Goal: Find specific page/section: Find specific page/section

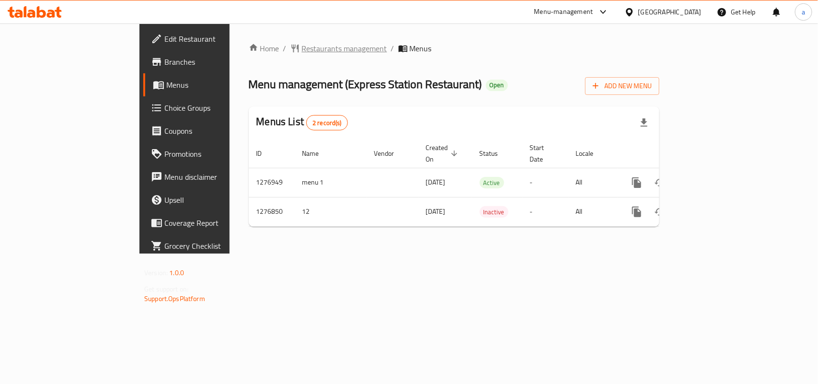
click at [302, 44] on span "Restaurants management" at bounding box center [344, 49] width 85 height 12
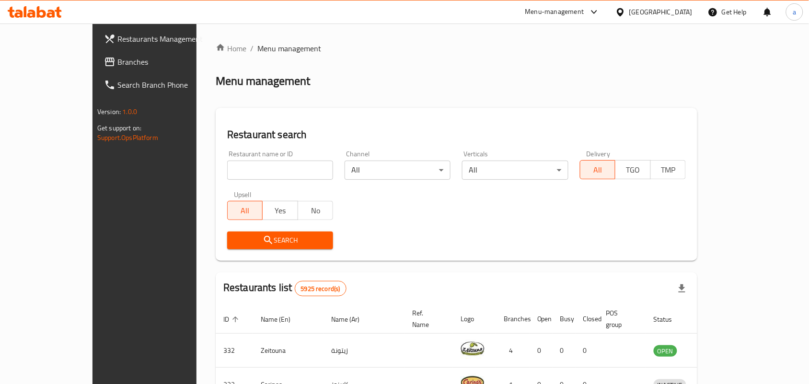
click at [117, 61] on span "Branches" at bounding box center [168, 62] width 103 height 12
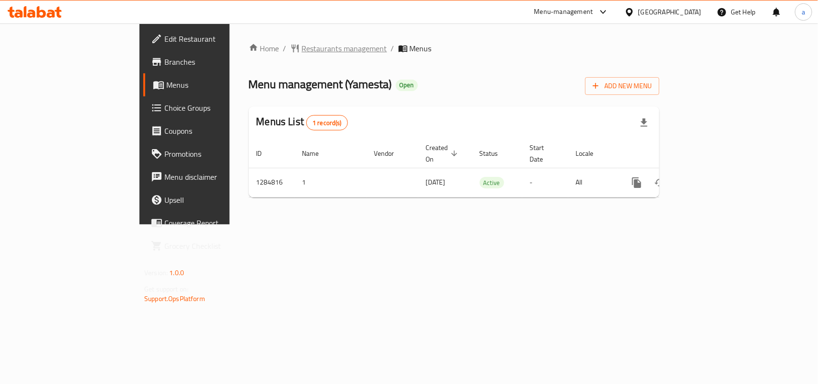
click at [302, 46] on span "Restaurants management" at bounding box center [344, 49] width 85 height 12
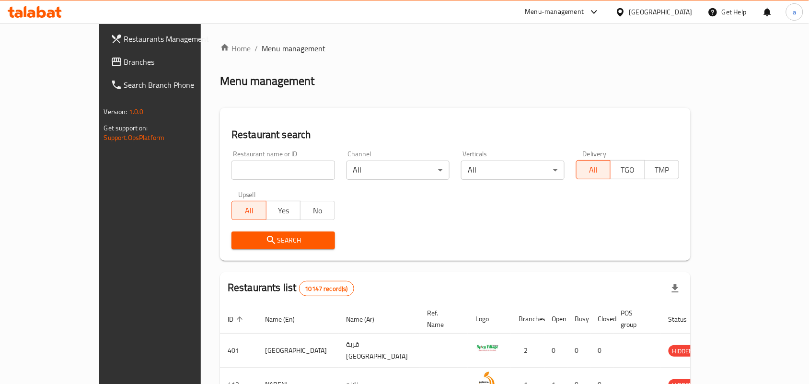
click at [124, 61] on span "Branches" at bounding box center [175, 62] width 103 height 12
